Goal: Navigation & Orientation: Understand site structure

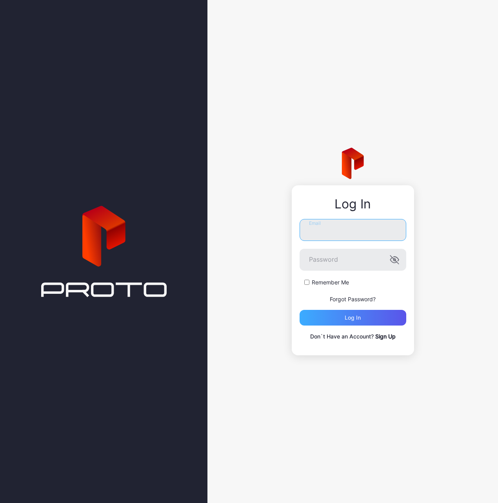
type input "**********"
click at [326, 319] on div "Log in" at bounding box center [353, 318] width 107 height 16
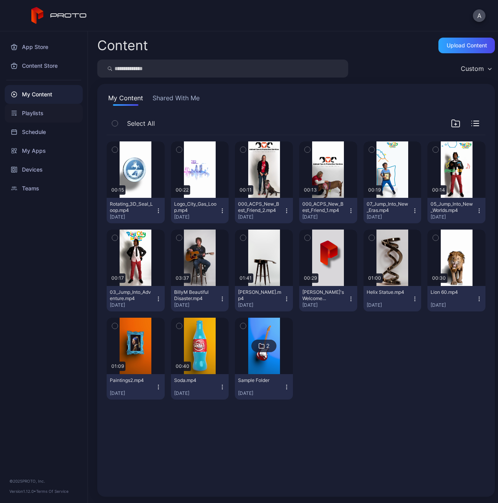
click at [42, 114] on div "Playlists" at bounding box center [44, 113] width 78 height 19
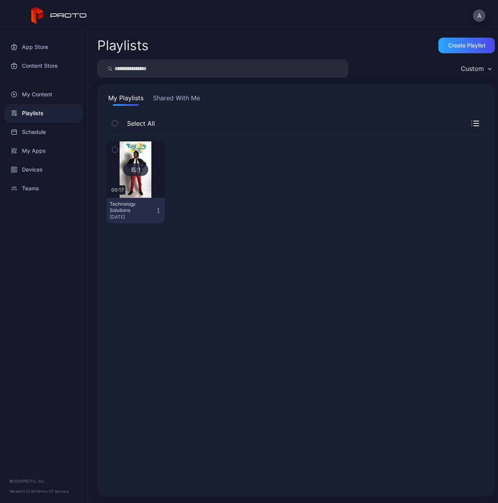
click at [185, 100] on button "Shared With Me" at bounding box center [176, 99] width 50 height 13
click at [50, 94] on div "My Content" at bounding box center [44, 94] width 78 height 19
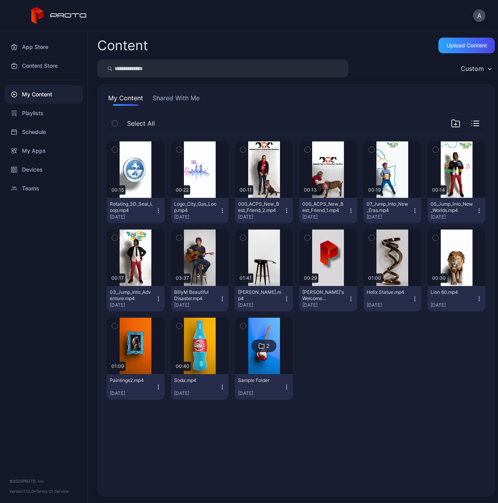
click at [178, 99] on button "Shared With Me" at bounding box center [176, 99] width 50 height 13
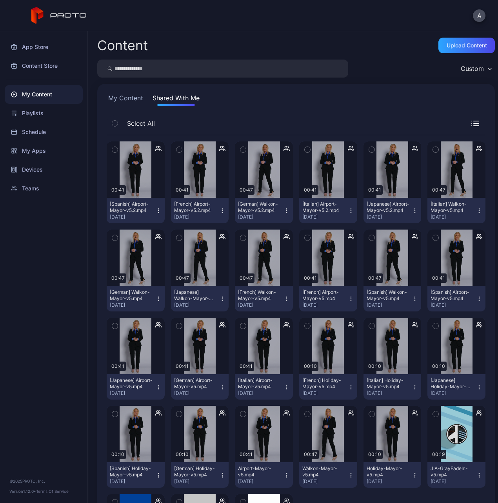
click at [117, 98] on button "My Content" at bounding box center [126, 99] width 38 height 13
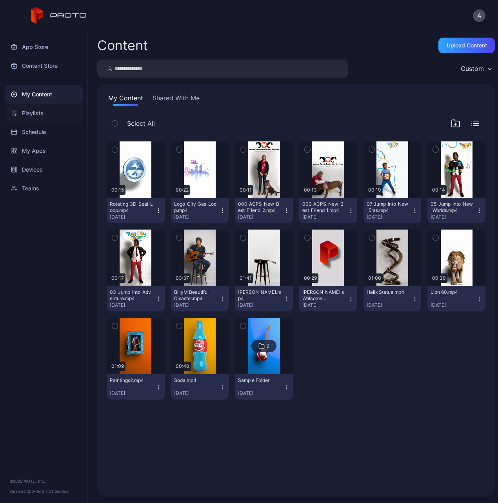
click at [34, 115] on div "Playlists" at bounding box center [44, 113] width 78 height 19
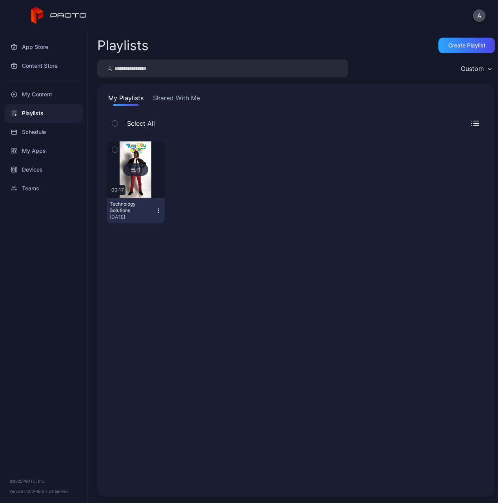
click at [184, 98] on button "Shared With Me" at bounding box center [176, 99] width 50 height 13
click at [162, 211] on icon "button" at bounding box center [158, 211] width 6 height 6
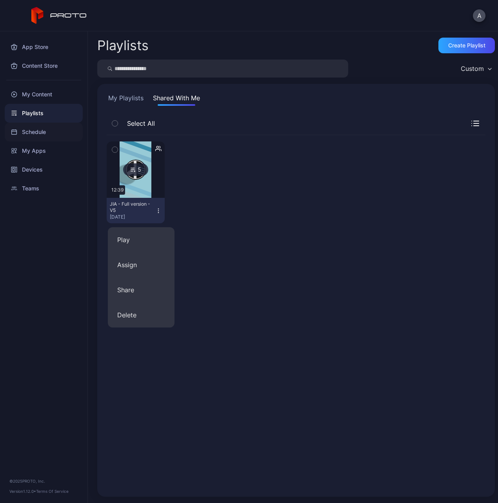
click at [35, 128] on div "Schedule" at bounding box center [44, 132] width 78 height 19
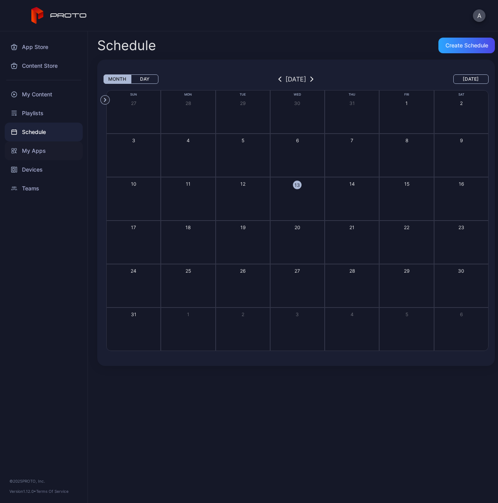
click at [40, 153] on div "My Apps" at bounding box center [44, 151] width 78 height 19
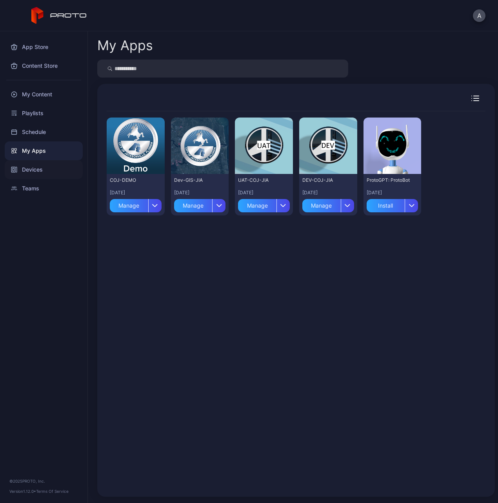
click at [36, 170] on div "Devices" at bounding box center [44, 169] width 78 height 19
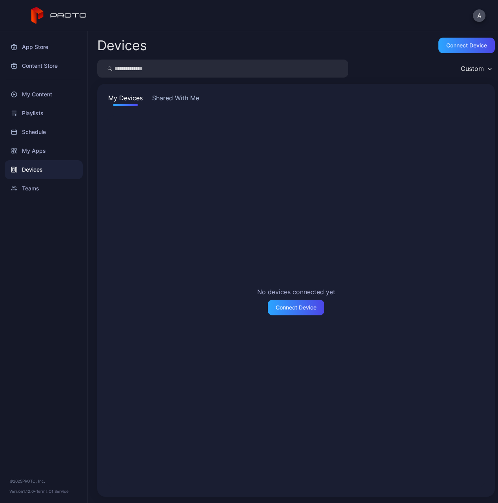
click at [166, 94] on button "Shared With Me" at bounding box center [176, 99] width 50 height 13
